Goal: Register for event/course

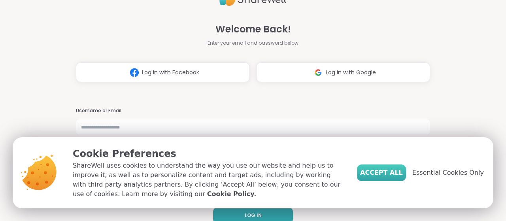
click at [400, 173] on button "Accept All" at bounding box center [381, 173] width 49 height 17
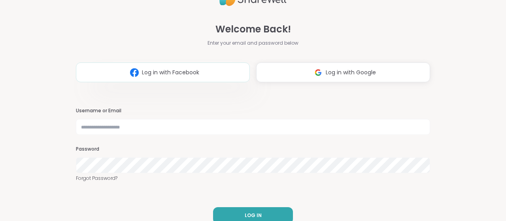
click at [239, 76] on button "Log in with Facebook" at bounding box center [163, 73] width 174 height 20
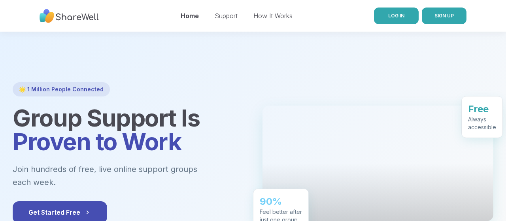
click at [409, 15] on link "LOG IN" at bounding box center [396, 16] width 45 height 17
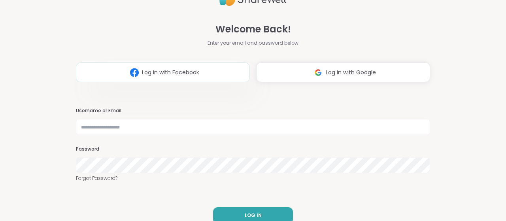
click at [168, 68] on button "Log in with Facebook" at bounding box center [163, 73] width 174 height 20
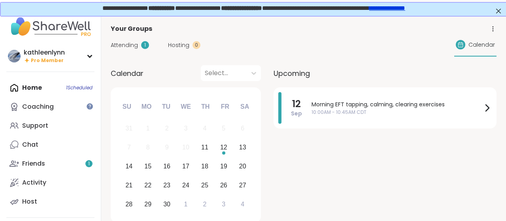
click at [492, 30] on icon at bounding box center [493, 28] width 7 height 7
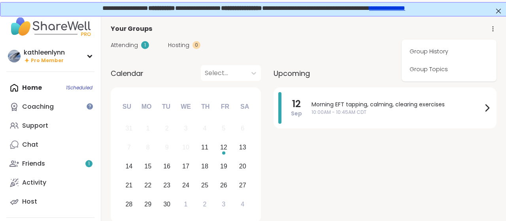
click at [451, 28] on div "Your Groups Group History Group Topics" at bounding box center [304, 28] width 386 height 9
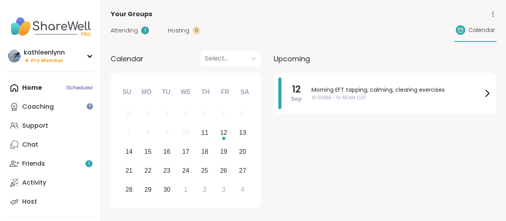
click at [489, 15] on div "Your Groups" at bounding box center [304, 13] width 386 height 9
click at [491, 16] on icon at bounding box center [493, 14] width 7 height 7
click at [459, 139] on div "[DATE] Morning EFT tapping, calming, clearing exercises 10:00AM - 10:45AM CDT" at bounding box center [385, 142] width 223 height 138
click at [93, 57] on div "[PERSON_NAME] Pro Member" at bounding box center [50, 56] width 88 height 19
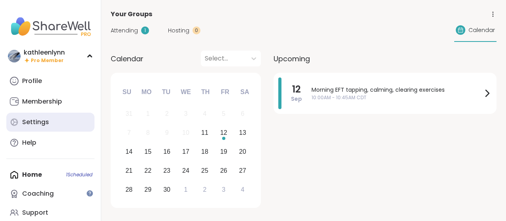
click at [40, 129] on link "Settings" at bounding box center [50, 122] width 88 height 19
select select "**"
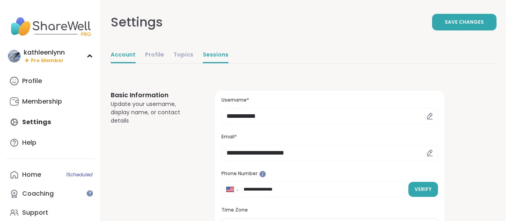
click at [220, 57] on link "Sessions" at bounding box center [216, 55] width 26 height 16
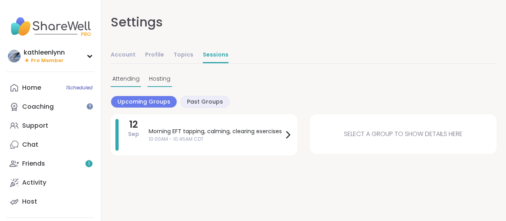
click at [162, 81] on span "Hosting" at bounding box center [159, 79] width 21 height 8
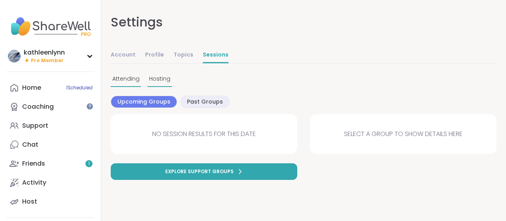
click at [134, 82] on span "Attending" at bounding box center [125, 79] width 27 height 8
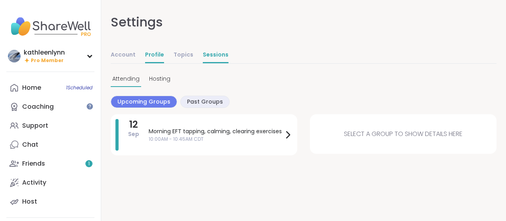
click at [153, 56] on link "Profile" at bounding box center [154, 55] width 19 height 16
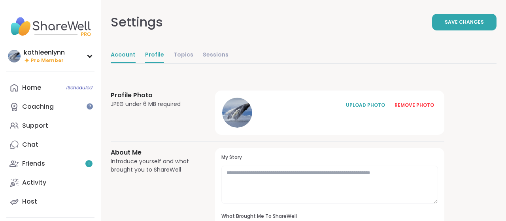
click at [130, 61] on link "Account" at bounding box center [123, 55] width 25 height 16
select select "**"
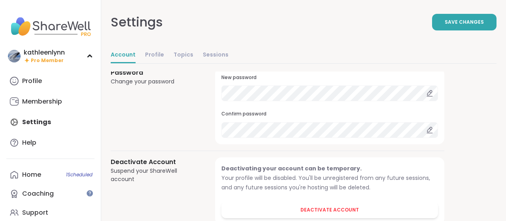
scroll to position [741, 0]
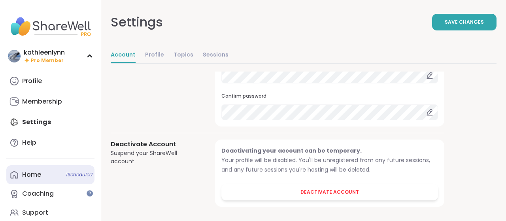
click at [64, 176] on link "Home 1 Scheduled" at bounding box center [50, 174] width 88 height 19
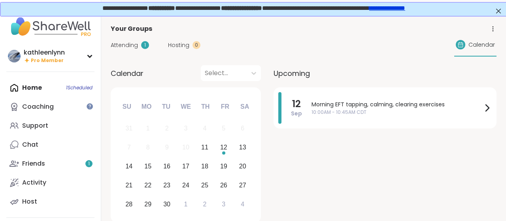
click at [27, 85] on div "Home 1 Scheduled Coaching Support Chat Friends 1 Activity Host" at bounding box center [50, 144] width 88 height 133
click at [68, 55] on div "[PERSON_NAME] Pro Member" at bounding box center [50, 56] width 88 height 19
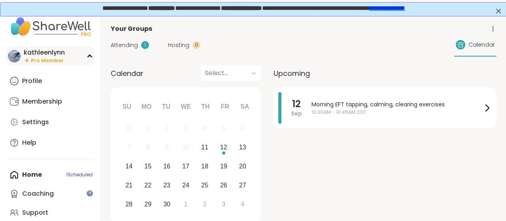
click at [68, 55] on div "[PERSON_NAME] Pro Member" at bounding box center [50, 56] width 88 height 19
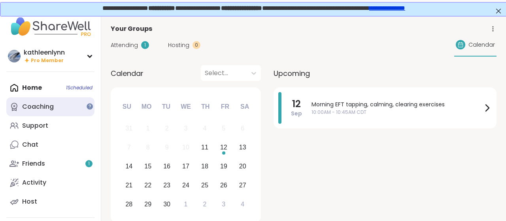
click at [30, 113] on link "Coaching" at bounding box center [50, 106] width 88 height 19
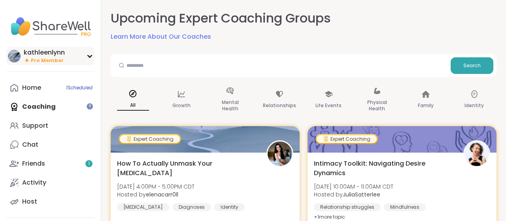
click at [93, 48] on div "[PERSON_NAME] Pro Member" at bounding box center [50, 56] width 88 height 19
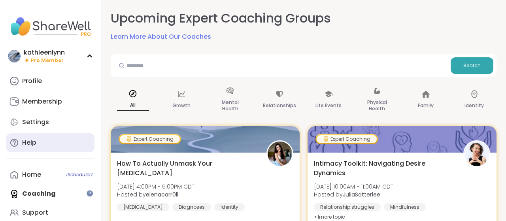
click at [42, 150] on link "Help" at bounding box center [50, 142] width 88 height 19
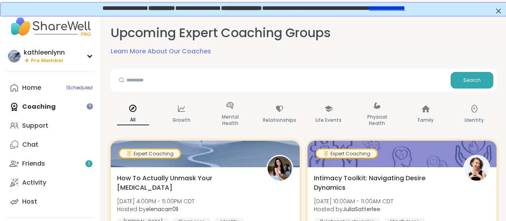
scroll to position [104, 0]
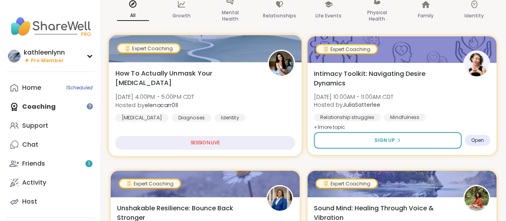
click at [264, 146] on div "SESSION LIVE" at bounding box center [206, 143] width 180 height 14
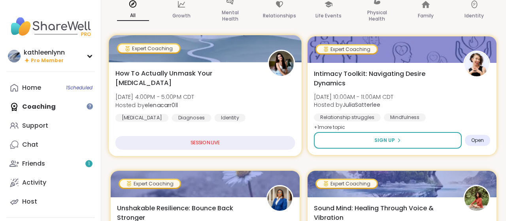
click at [264, 146] on div "SESSION LIVE" at bounding box center [206, 143] width 180 height 14
click at [235, 82] on div "How To Actually Unmask Your [MEDICAL_DATA] [DATE] 4:00PM - 5:00PM CDT Hosted by…" at bounding box center [206, 94] width 180 height 53
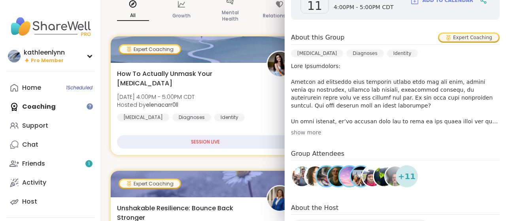
scroll to position [128, 0]
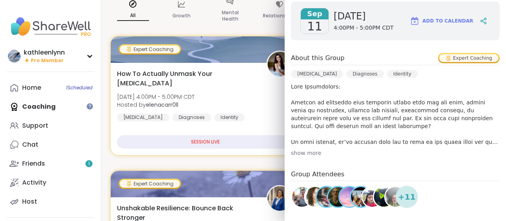
click at [307, 149] on div "show more" at bounding box center [395, 153] width 209 height 8
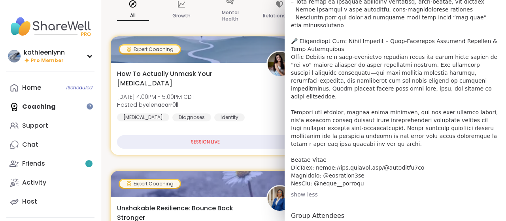
scroll to position [424, 0]
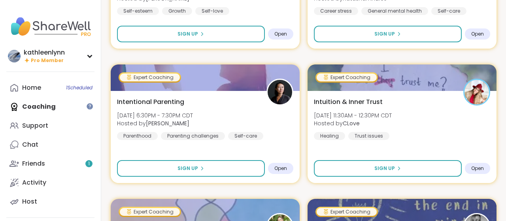
scroll to position [890, 0]
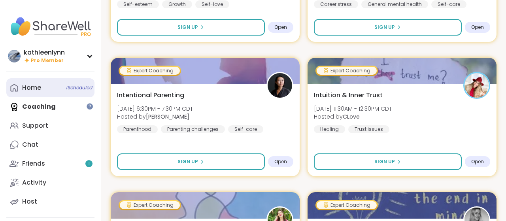
click at [42, 88] on link "Home 1 Scheduled" at bounding box center [50, 87] width 88 height 19
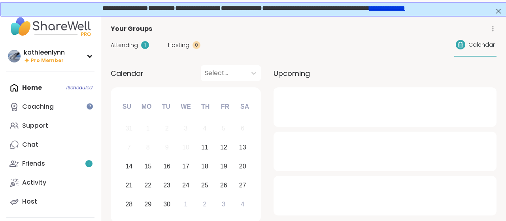
click at [43, 88] on div "Home 1 Scheduled Coaching Support Chat Friends 1 Activity Host" at bounding box center [50, 144] width 88 height 133
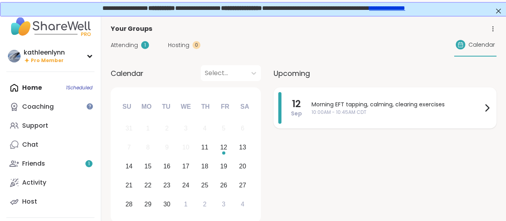
click at [353, 119] on div "Morning EFT tapping, calming, clearing exercises 10:00AM - 10:45AM CDT" at bounding box center [402, 108] width 180 height 32
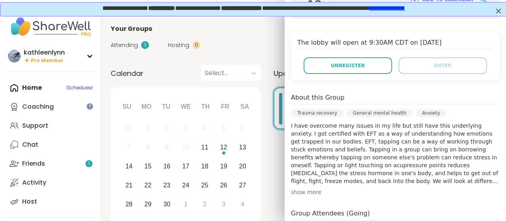
scroll to position [70, 0]
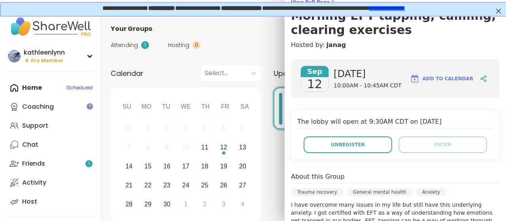
click at [404, 9] on link "**********" at bounding box center [387, 7] width 36 height 6
